Goal: Task Accomplishment & Management: Manage account settings

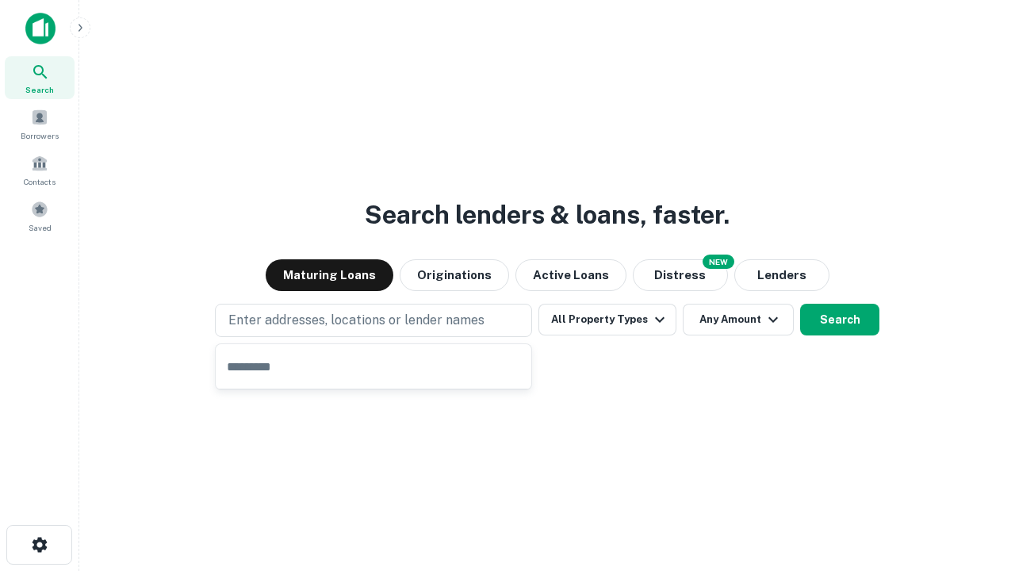
type input "**********"
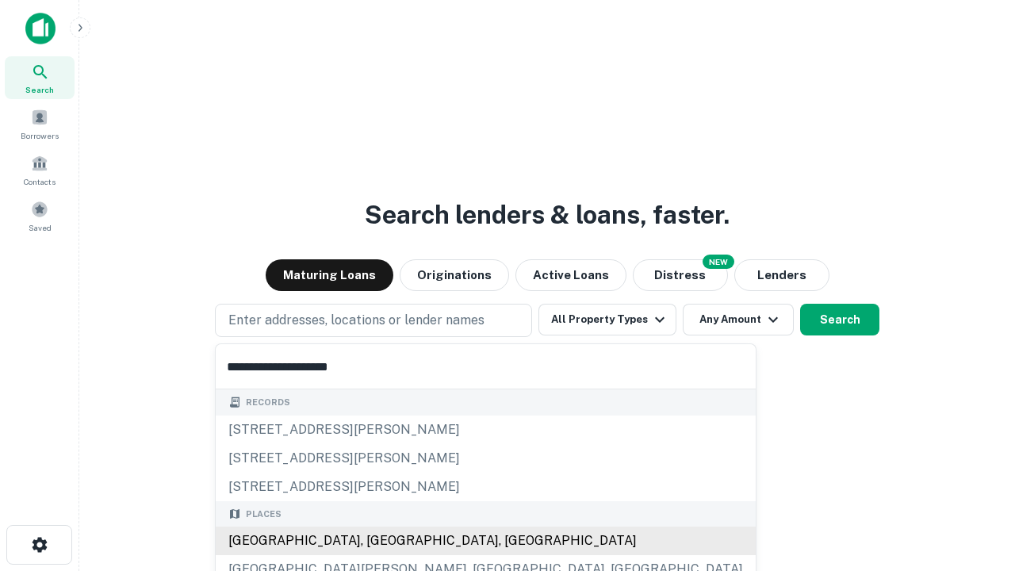
click at [379, 541] on div "[GEOGRAPHIC_DATA], [GEOGRAPHIC_DATA], [GEOGRAPHIC_DATA]" at bounding box center [486, 541] width 540 height 29
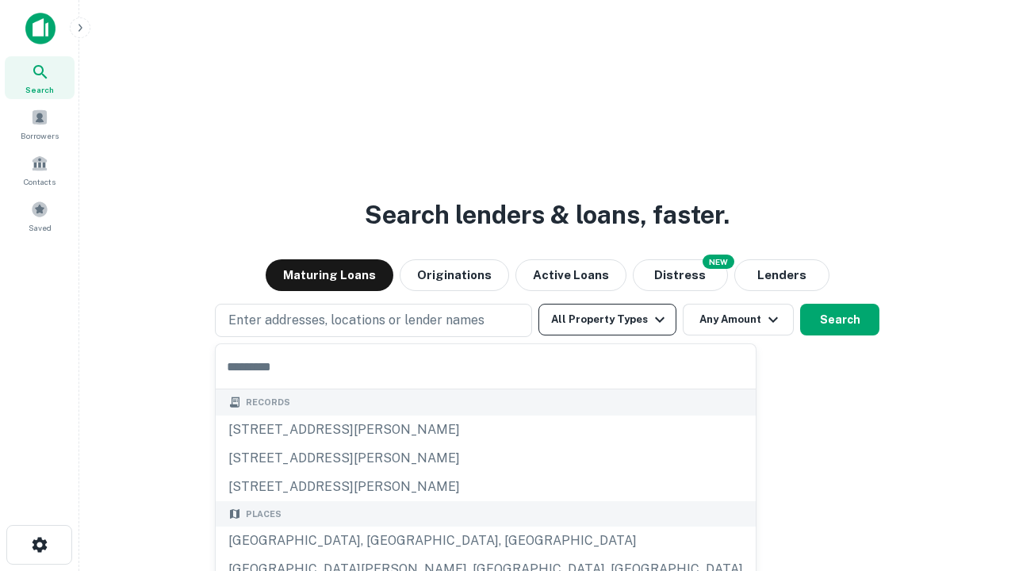
click at [608, 320] on button "All Property Types" at bounding box center [608, 320] width 138 height 32
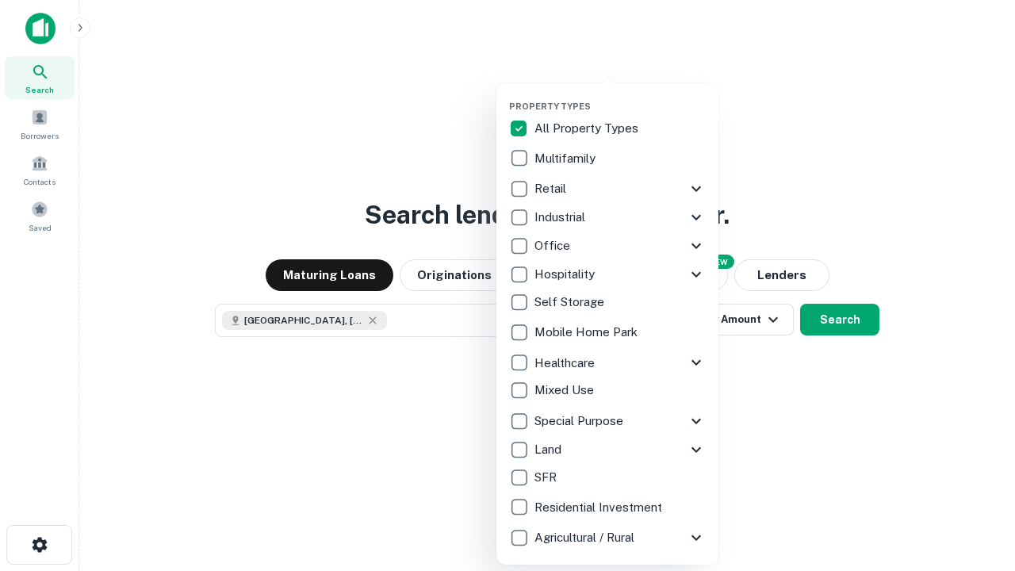
click at [620, 96] on button "button" at bounding box center [620, 96] width 222 height 1
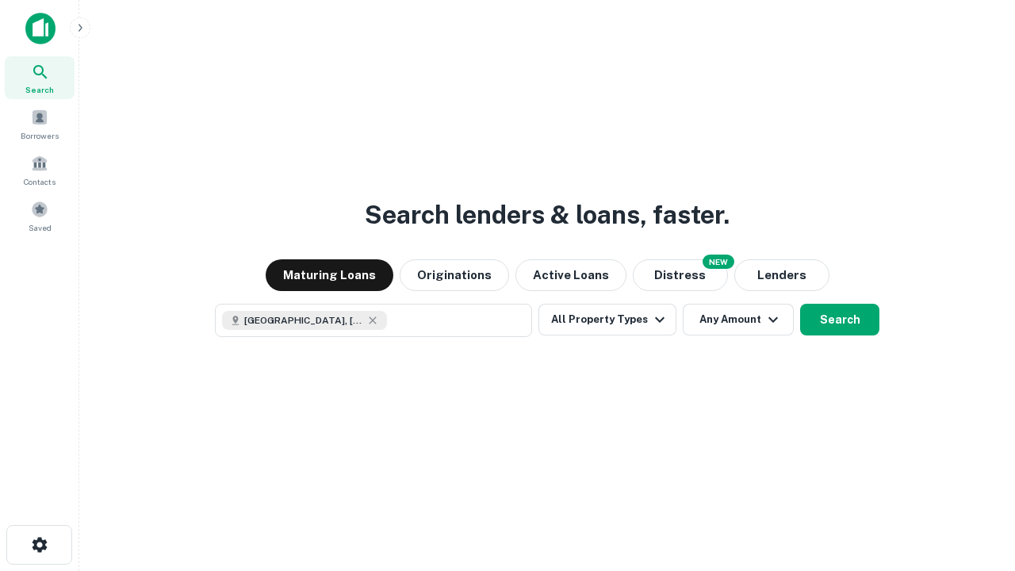
scroll to position [25, 0]
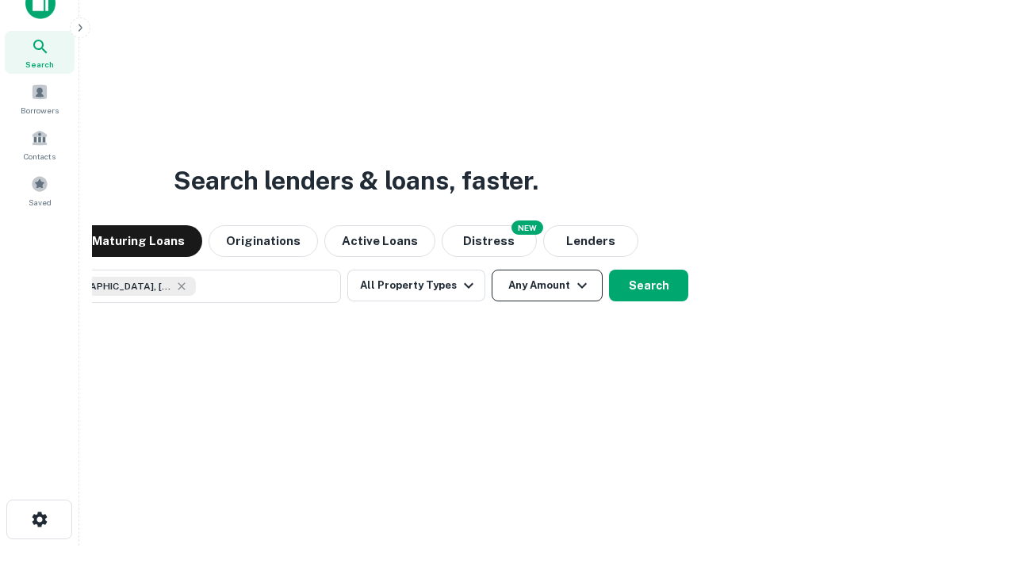
click at [492, 270] on button "Any Amount" at bounding box center [547, 286] width 111 height 32
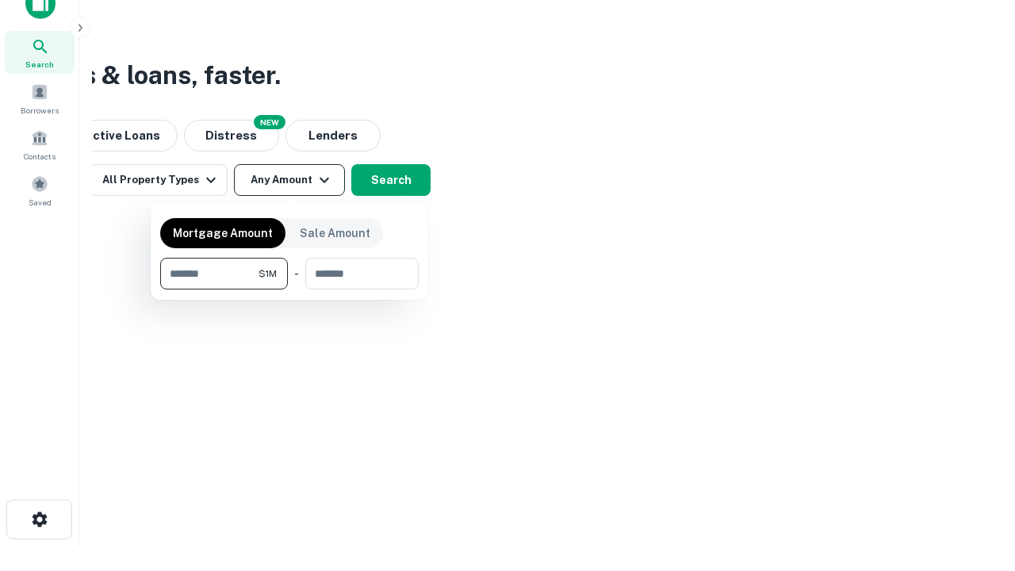
type input "*******"
click at [290, 290] on button "button" at bounding box center [289, 290] width 259 height 1
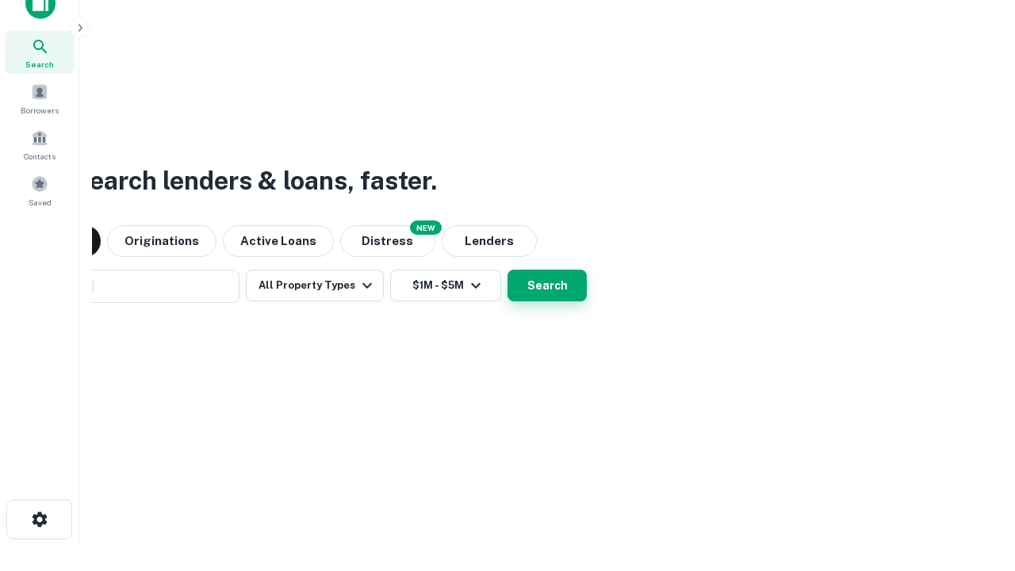
click at [508, 270] on button "Search" at bounding box center [547, 286] width 79 height 32
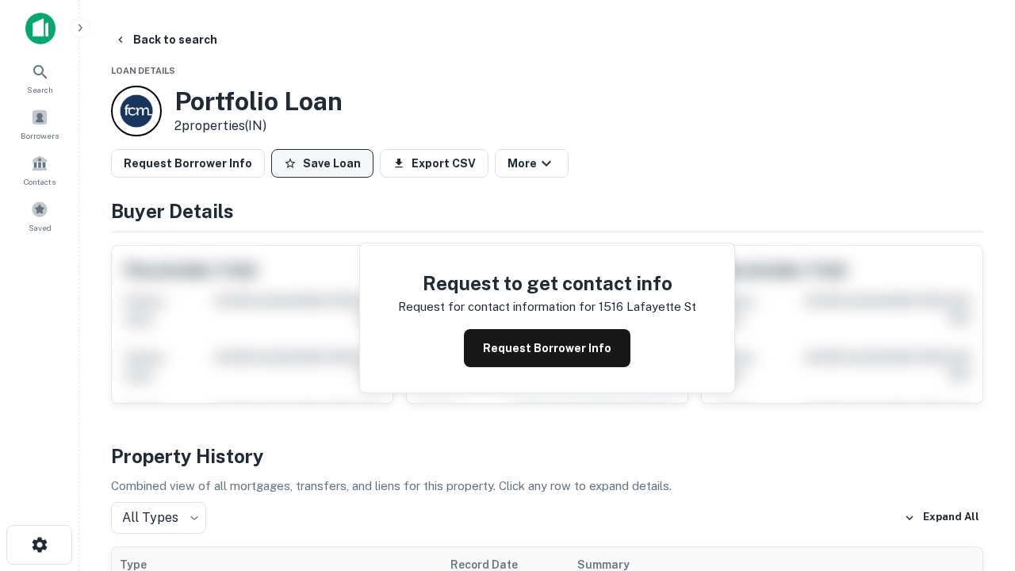
click at [322, 163] on button "Save Loan" at bounding box center [322, 163] width 102 height 29
click at [326, 163] on button "Loan Saved" at bounding box center [325, 163] width 109 height 29
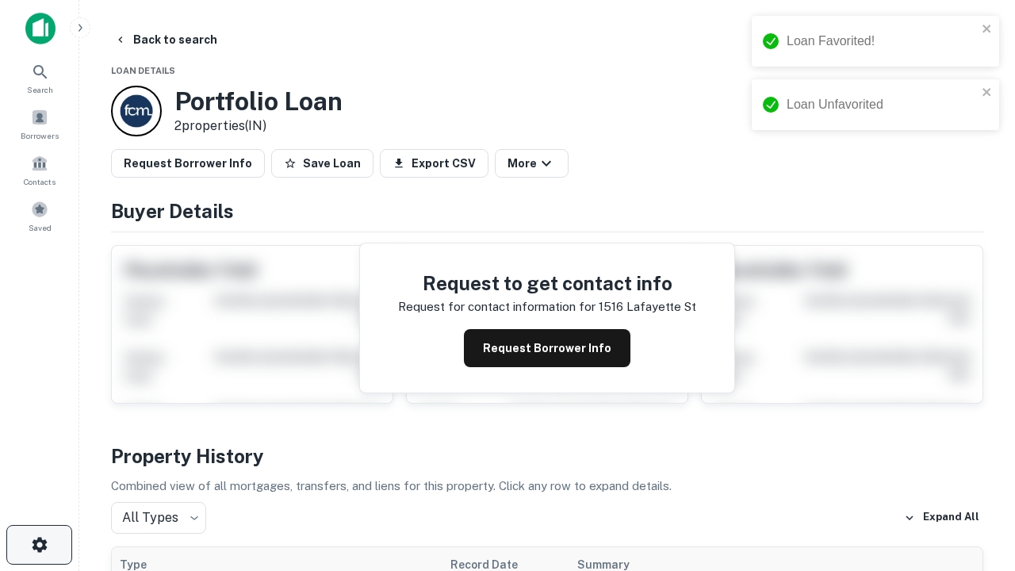
click at [39, 545] on icon "button" at bounding box center [39, 544] width 19 height 19
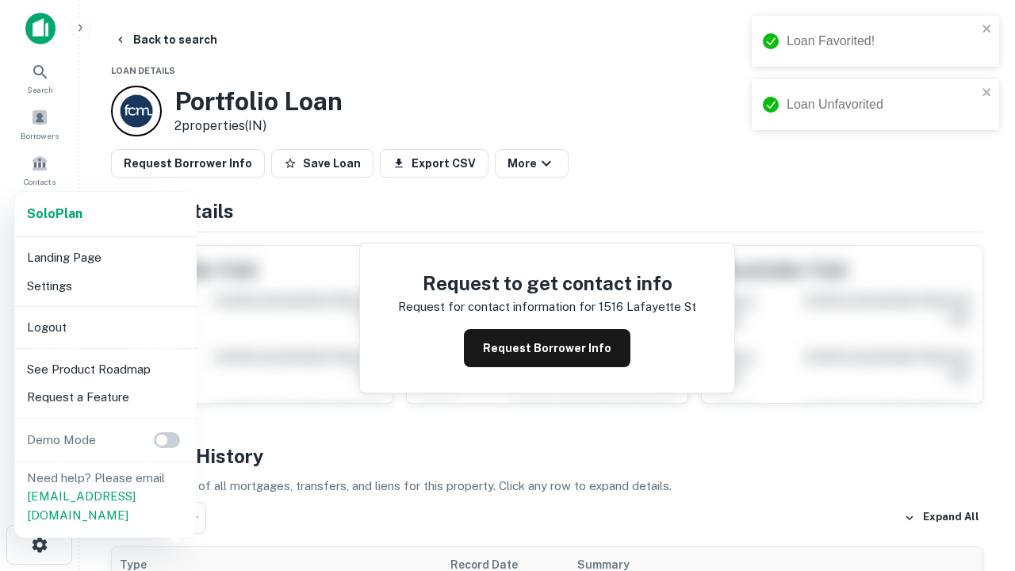
click at [105, 327] on li "Logout" at bounding box center [106, 327] width 170 height 29
